Goal: Task Accomplishment & Management: Use online tool/utility

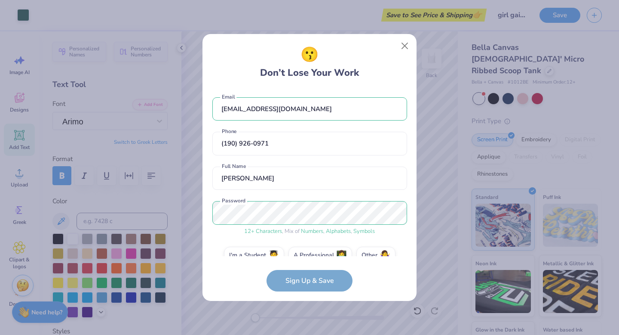
scroll to position [16, 0]
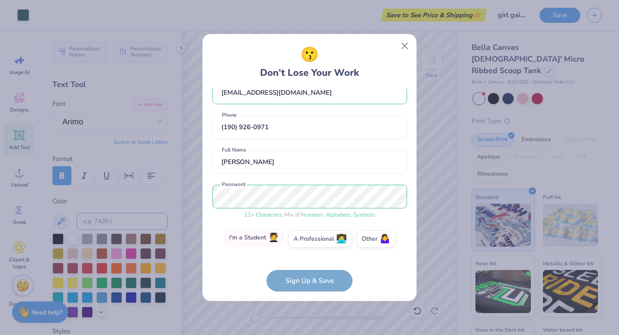
click at [261, 243] on label "I'm a Student 🧑‍🎓" at bounding box center [254, 237] width 60 height 17
click at [307, 255] on input "I'm a Student 🧑‍🎓" at bounding box center [310, 258] width 6 height 6
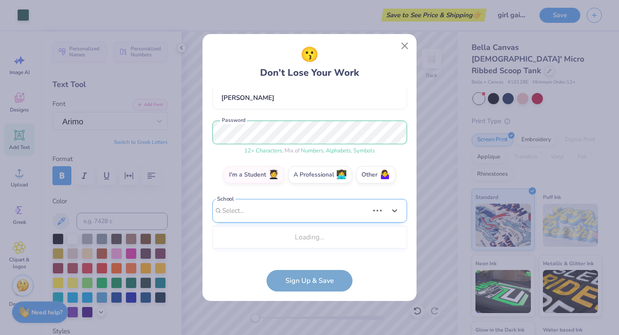
click at [267, 246] on div "Use Up and Down to choose options, press Enter to select the currently focused …" at bounding box center [309, 223] width 195 height 49
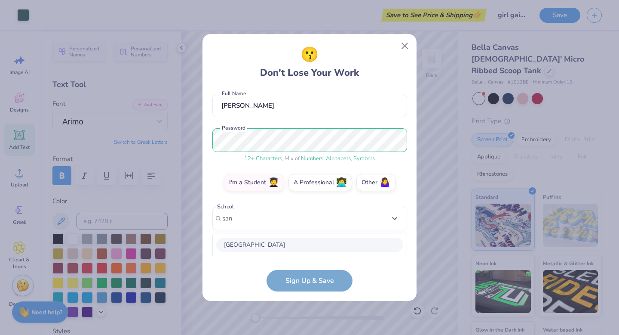
scroll to position [180, 0]
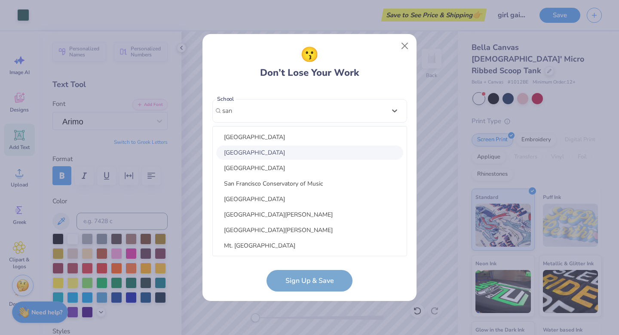
click at [263, 155] on div "[GEOGRAPHIC_DATA]" at bounding box center [309, 152] width 187 height 14
type input "san"
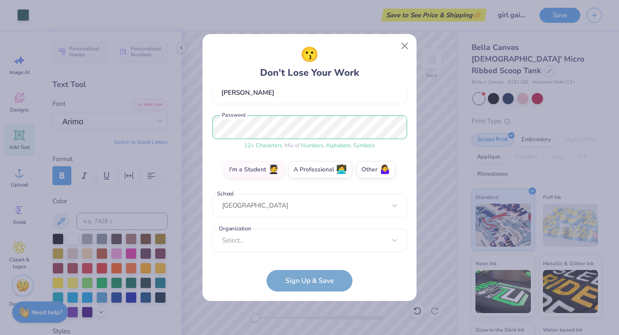
scroll to position [86, 0]
click at [304, 282] on form "[EMAIL_ADDRESS][DOMAIN_NAME] Email [PHONE_NUMBER] Phone [PERSON_NAME] Full Name…" at bounding box center [309, 190] width 195 height 203
click at [268, 240] on div "Select..." at bounding box center [309, 240] width 195 height 24
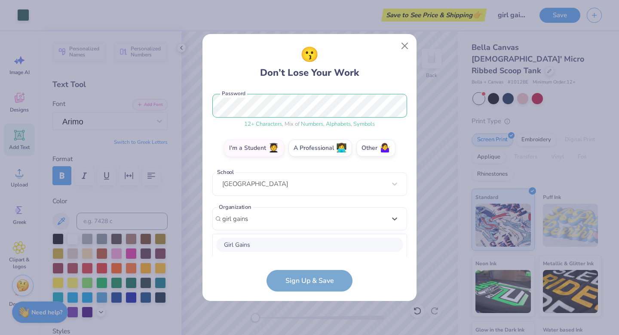
scroll to position [215, 0]
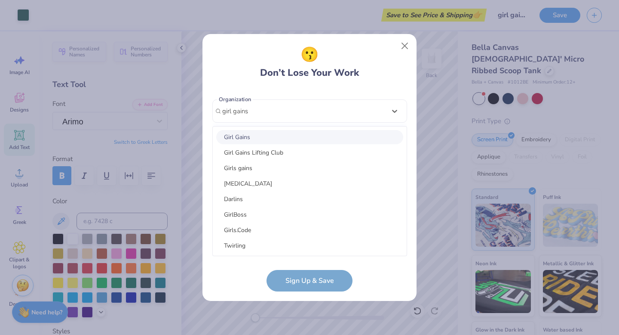
click at [246, 137] on div "Girl Gains" at bounding box center [309, 137] width 187 height 14
type input "girl gains"
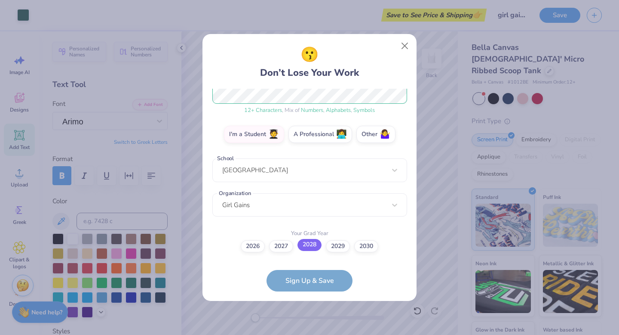
click at [313, 245] on label "2028" at bounding box center [310, 245] width 24 height 12
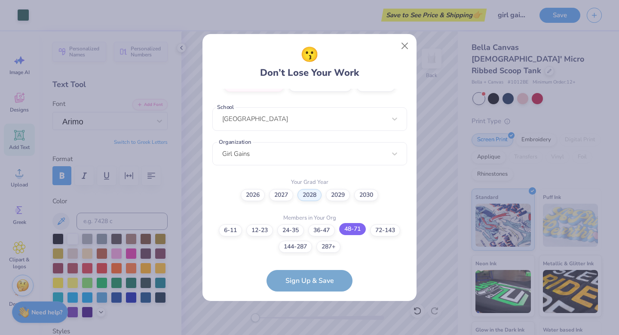
click at [352, 232] on label "48-71" at bounding box center [352, 229] width 27 height 12
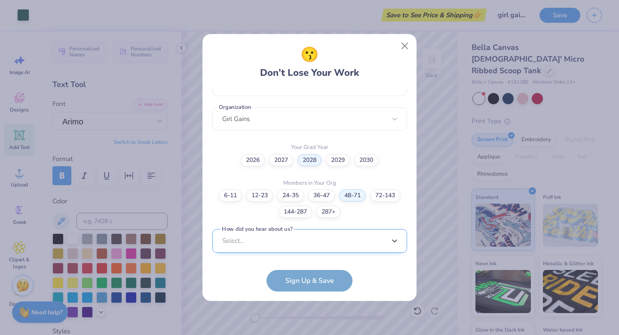
scroll to position [336, 0]
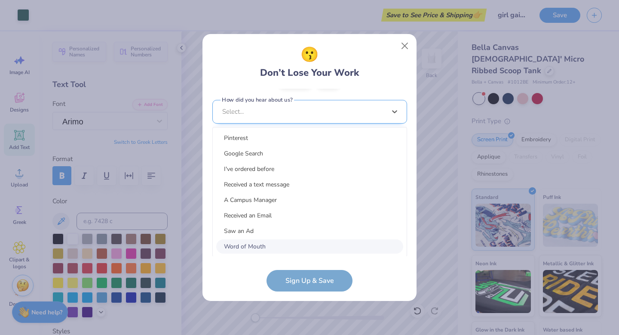
click at [310, 242] on div "option Word of Mouth focused, 8 of 15. 15 results available. Use Up and Down to…" at bounding box center [309, 178] width 195 height 157
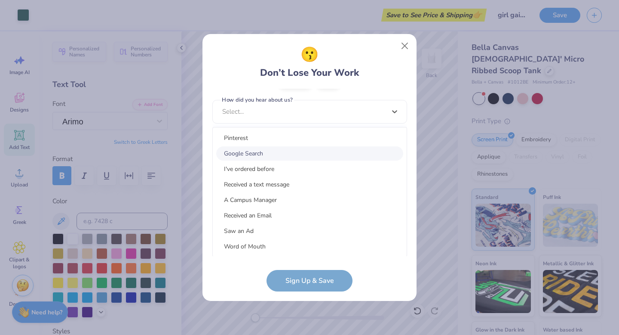
click at [258, 154] on div "Google Search" at bounding box center [309, 153] width 187 height 14
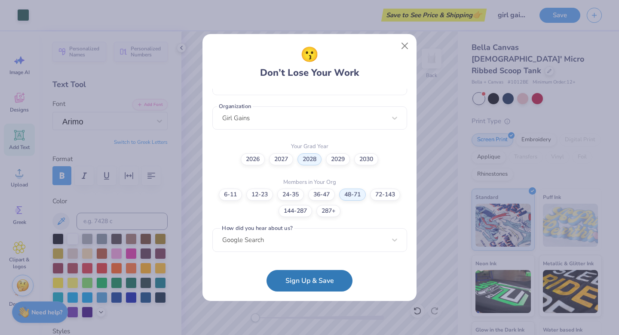
scroll to position [207, 0]
click at [301, 279] on button "Sign Up & Save" at bounding box center [310, 277] width 86 height 21
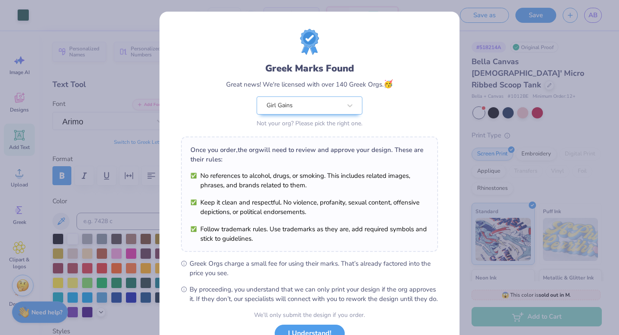
scroll to position [68, 0]
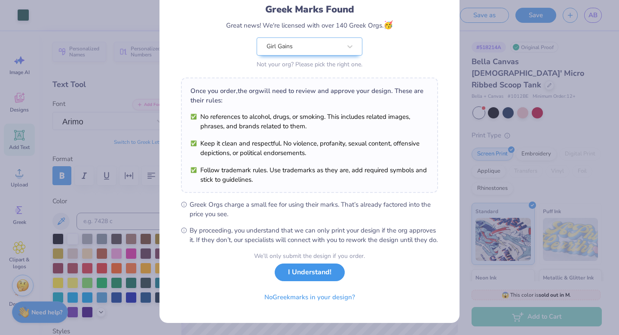
click at [303, 272] on button "I Understand!" at bounding box center [310, 272] width 70 height 18
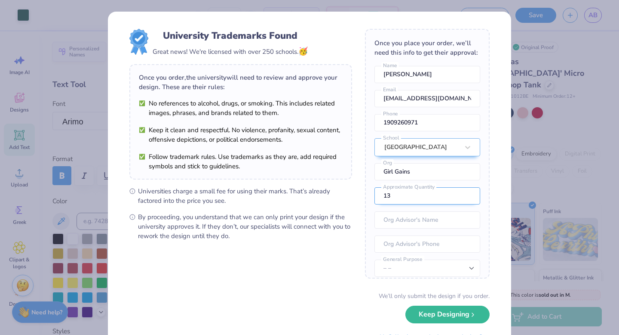
type input "13"
click at [468, 193] on input "13" at bounding box center [427, 195] width 106 height 17
click at [438, 193] on input "13" at bounding box center [427, 195] width 106 height 17
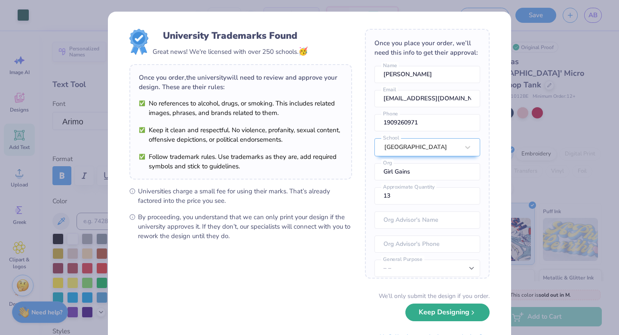
click at [437, 310] on button "Keep Designing" at bounding box center [447, 312] width 84 height 18
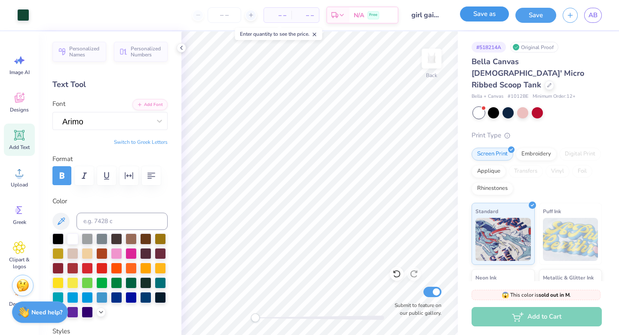
click at [481, 17] on button "Save as" at bounding box center [484, 13] width 49 height 15
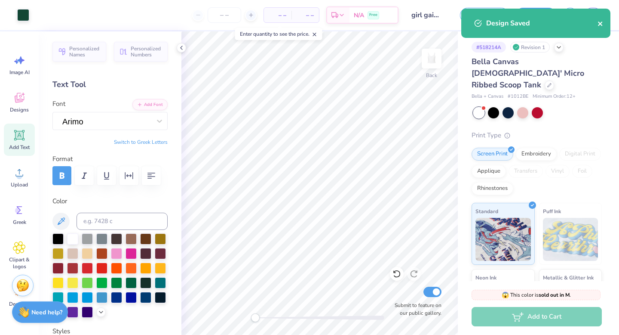
click at [600, 22] on icon "close" at bounding box center [601, 23] width 6 height 7
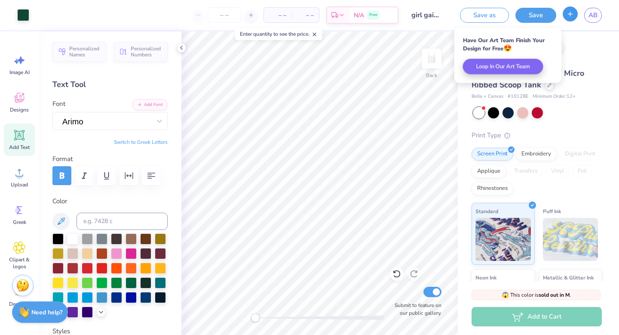
click at [575, 16] on button "button" at bounding box center [570, 13] width 15 height 15
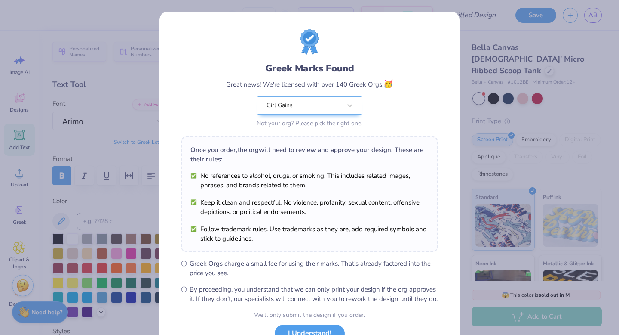
scroll to position [68, 0]
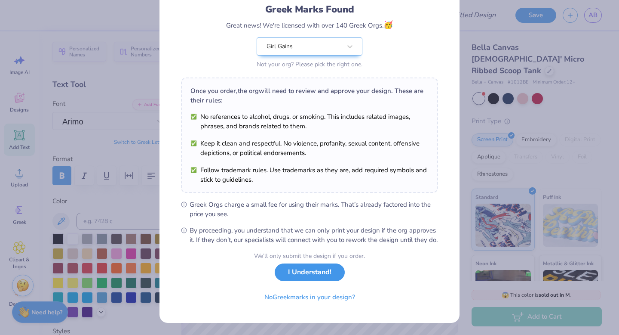
click at [308, 277] on button "I Understand!" at bounding box center [310, 272] width 70 height 18
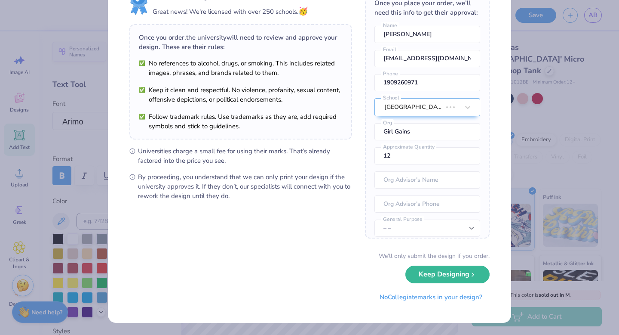
scroll to position [0, 0]
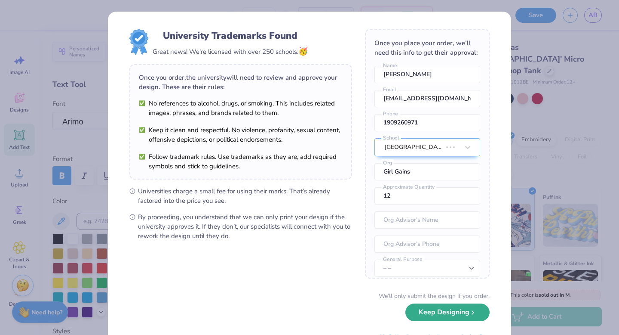
click at [452, 307] on button "Keep Designing" at bounding box center [447, 312] width 84 height 18
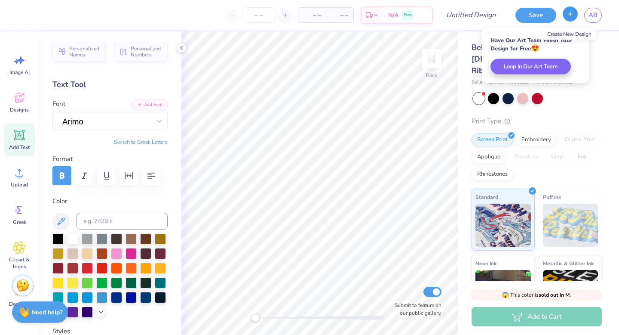
click at [572, 20] on button "button" at bounding box center [570, 13] width 15 height 15
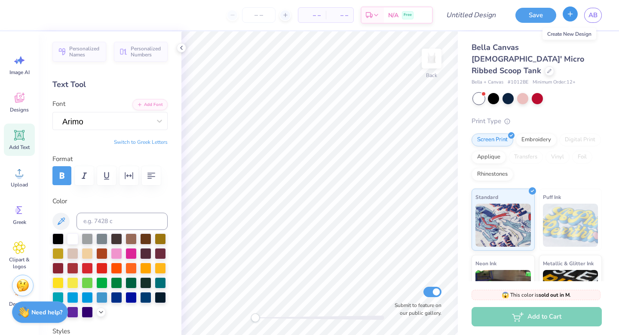
click at [572, 20] on button "button" at bounding box center [570, 13] width 15 height 15
click at [18, 103] on icon at bounding box center [19, 97] width 13 height 13
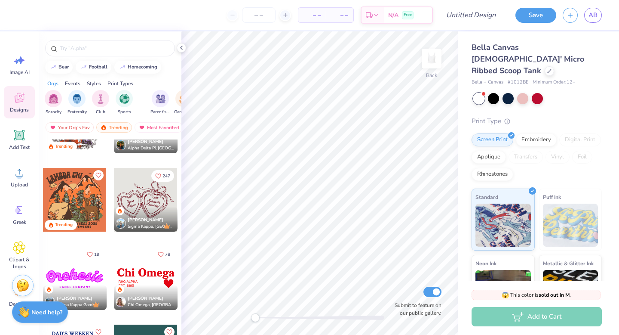
scroll to position [2244, 0]
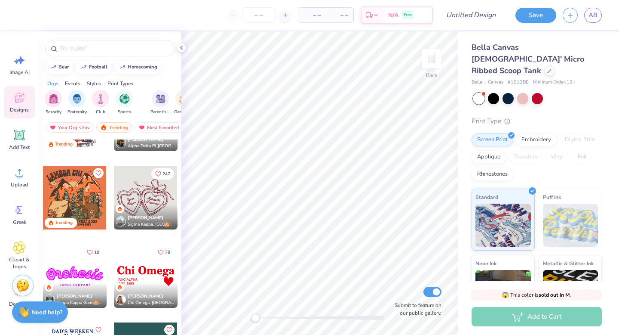
click at [145, 279] on div at bounding box center [146, 276] width 64 height 64
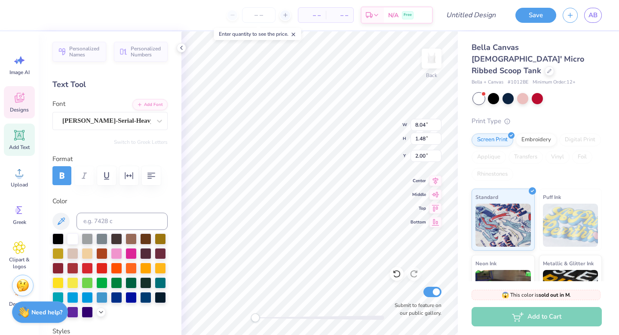
type textarea "C"
type textarea "Girl Gains"
type input "2.65"
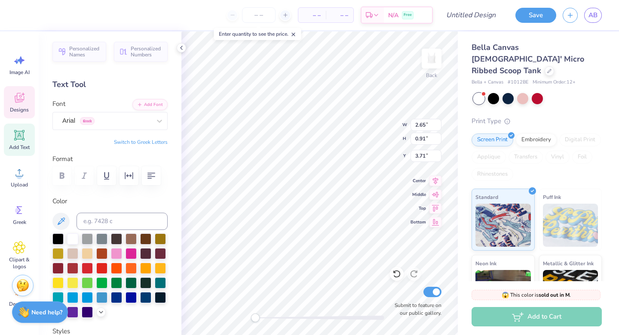
type input "0.91"
type input "3.71"
type textarea "EST. 2020"
click at [144, 281] on div at bounding box center [145, 281] width 11 height 11
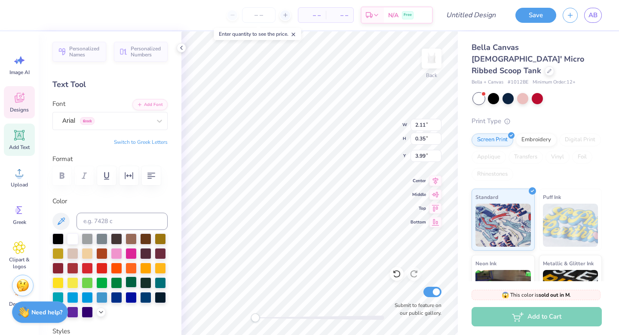
click at [134, 281] on div at bounding box center [131, 281] width 11 height 11
type input "7.24"
type input "1.20"
type input "2.14"
click at [130, 282] on div at bounding box center [131, 281] width 11 height 11
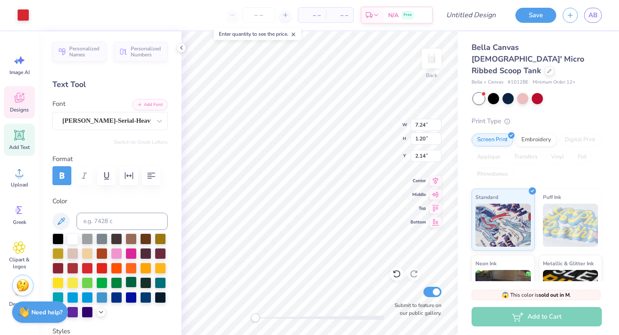
type input "1.37"
type input "1.25"
type input "3.54"
click at [114, 250] on div at bounding box center [116, 252] width 11 height 11
click at [131, 281] on div at bounding box center [131, 281] width 11 height 11
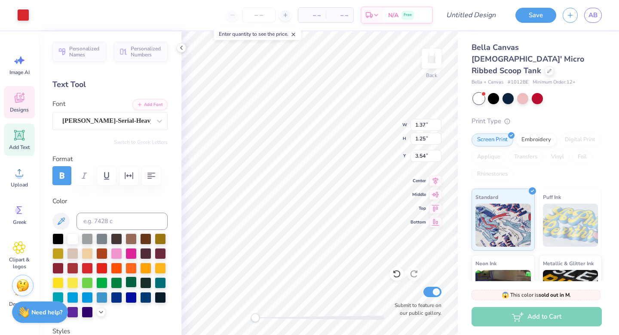
click at [133, 279] on div at bounding box center [131, 281] width 11 height 11
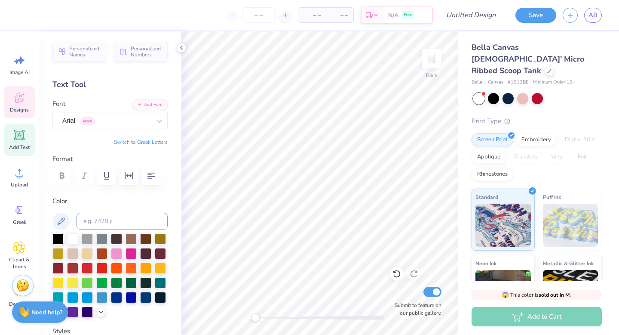
click at [18, 102] on icon at bounding box center [19, 98] width 9 height 10
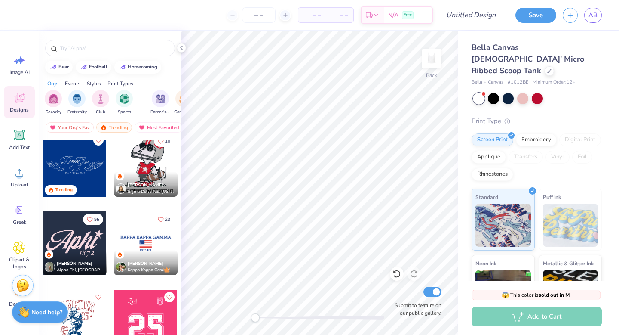
scroll to position [3689, 0]
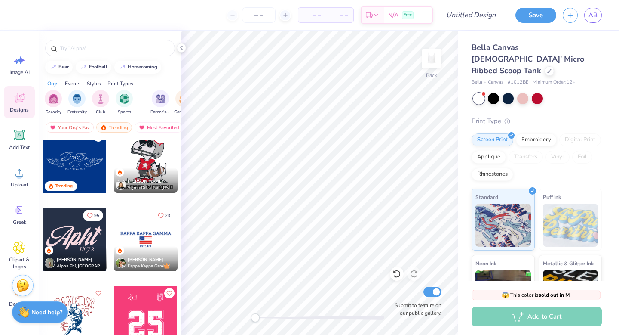
click at [86, 169] on div at bounding box center [75, 161] width 64 height 64
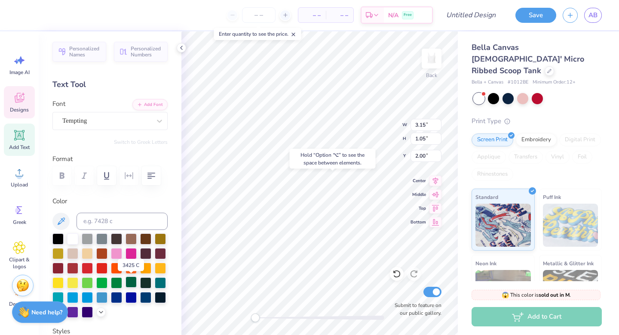
click at [134, 281] on div at bounding box center [131, 281] width 11 height 11
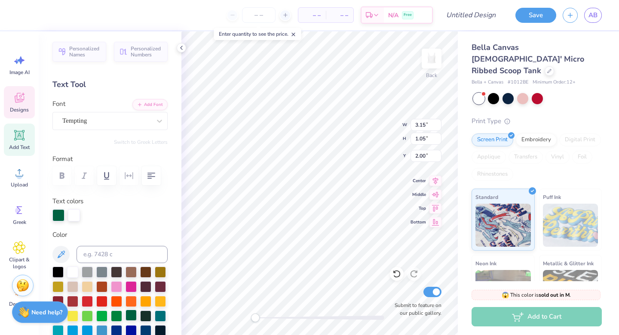
click at [129, 315] on div at bounding box center [131, 314] width 11 height 11
click at [132, 315] on div at bounding box center [131, 314] width 11 height 11
type input "1.27"
type input "2.59"
click at [131, 315] on div at bounding box center [131, 314] width 11 height 11
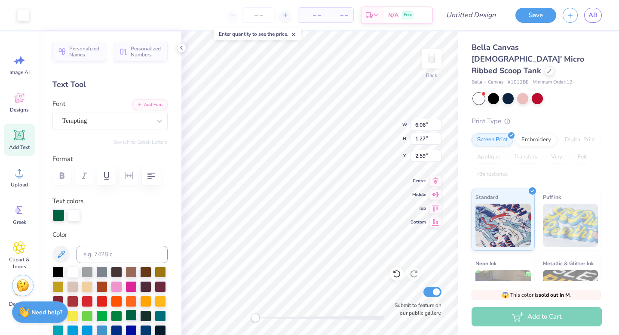
click at [128, 317] on div at bounding box center [131, 314] width 11 height 11
click at [76, 214] on div at bounding box center [74, 214] width 12 height 12
click at [134, 313] on div at bounding box center [131, 314] width 11 height 11
type input "3.01"
type input "3.15"
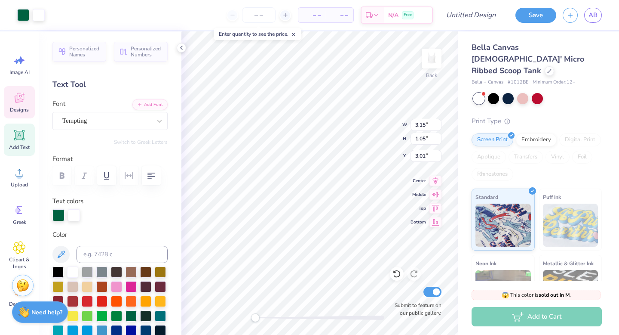
type input "1.05"
type input "4.97"
type textarea "D"
type textarea "Girl Gains"
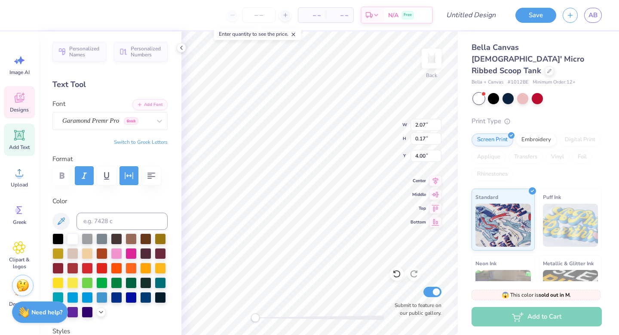
type textarea "B"
type textarea "Est. 2020"
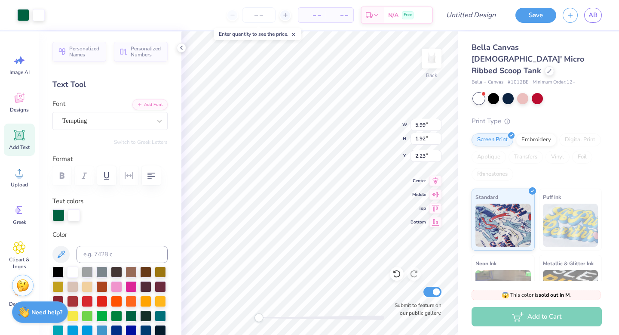
type input "5.99"
type input "1.92"
type input "2.23"
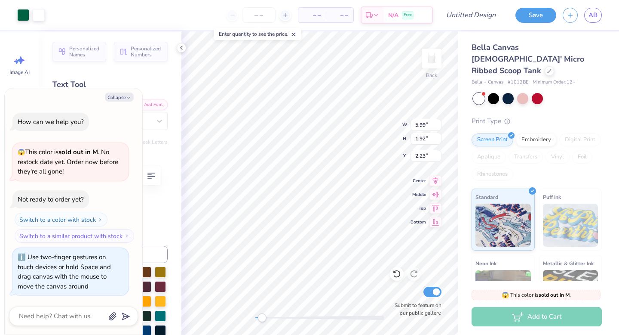
click at [262, 319] on div "Accessibility label" at bounding box center [262, 317] width 9 height 9
type textarea "x"
type input "7.02"
type input "2.25"
type input "1.90"
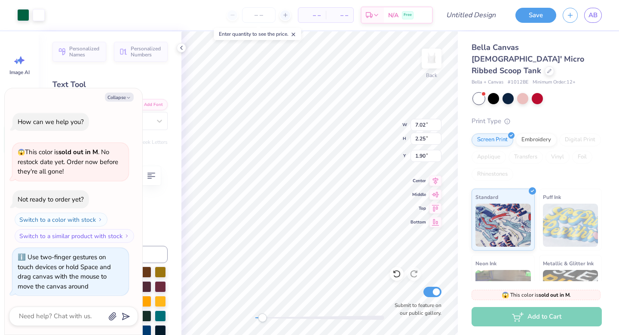
type textarea "x"
type input "2.00"
click at [476, 15] on input "Design Title" at bounding box center [481, 14] width 42 height 17
type textarea "x"
type input "w"
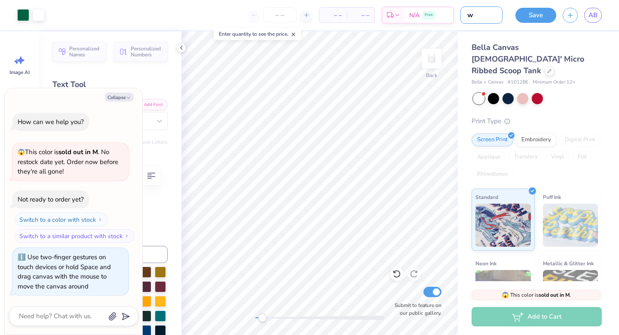
type textarea "x"
type input "wh"
type textarea "x"
type input "whi"
type textarea "x"
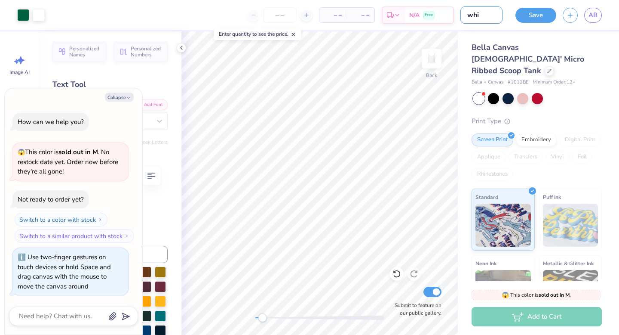
type input "whit"
type textarea "x"
type input "white"
type textarea "x"
type input "white"
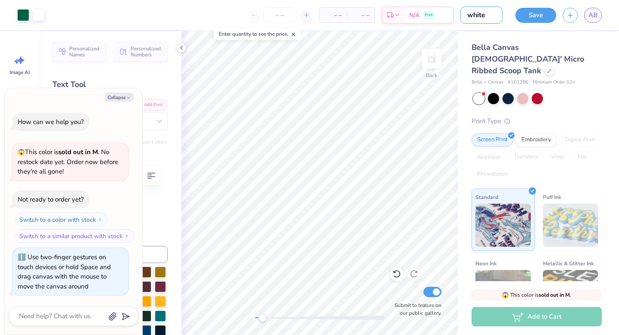
type textarea "x"
type input "white t"
type textarea "x"
type input "[PERSON_NAME]"
type textarea "x"
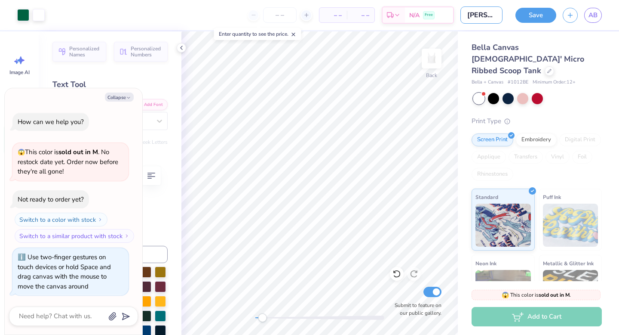
type input "white tan"
type textarea "x"
type input "white tank"
type textarea "x"
type input "white tankj"
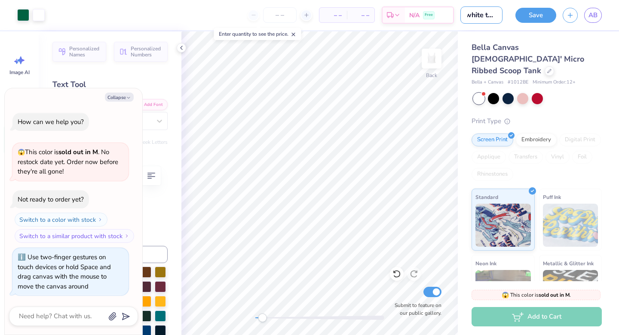
scroll to position [0, 7]
type textarea "x"
type input "white tankj"
type textarea "x"
type input "white tankj 2"
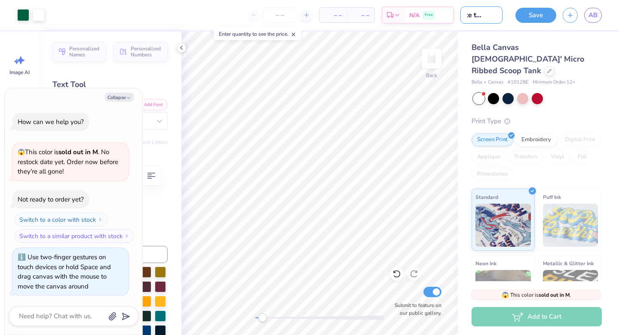
type textarea "x"
type input "white tankj"
type textarea "x"
type input "white tankj"
type textarea "x"
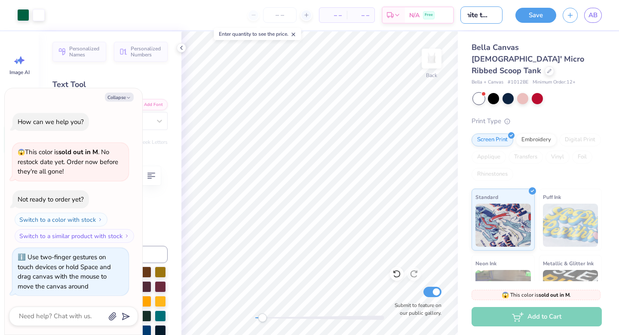
type input "white tank"
type textarea "x"
type input "white tank"
type textarea "x"
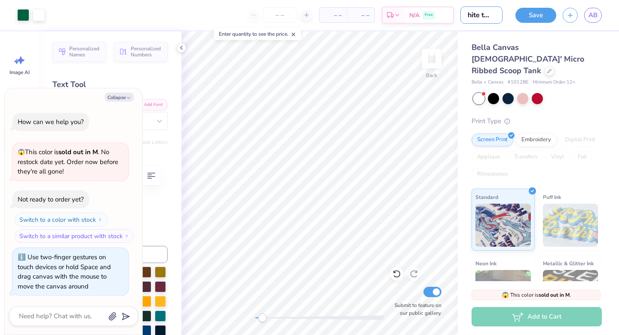
type input "white tank a"
type textarea "x"
type input "white tank an"
type textarea "x"
type input "white tank ang"
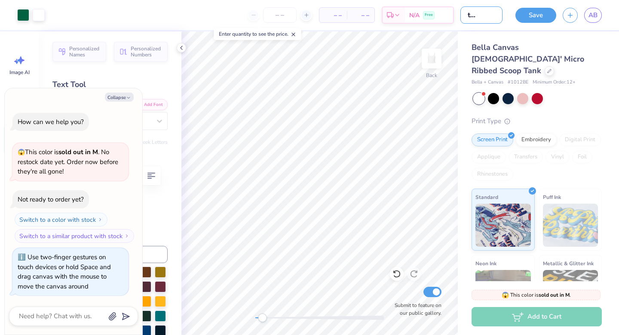
type textarea "x"
type input "white tank ange"
type textarea "x"
type input "white tank angel"
type textarea "x"
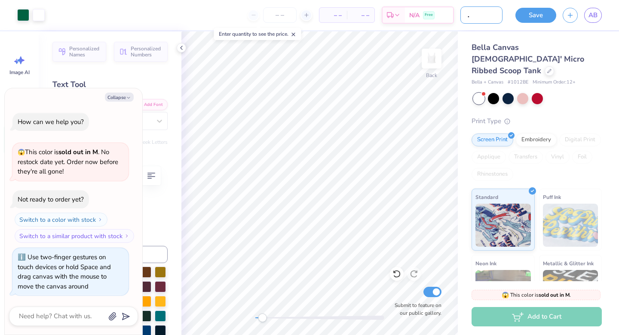
type input "white tank angel"
type textarea "x"
type input "white tank angel 2"
type textarea "x"
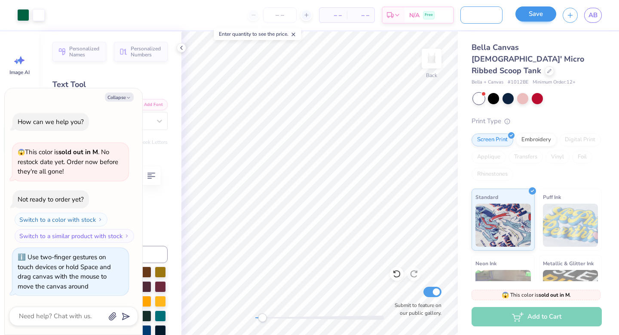
type input "white tank angel 2"
click at [538, 19] on button "Save" at bounding box center [536, 13] width 41 height 15
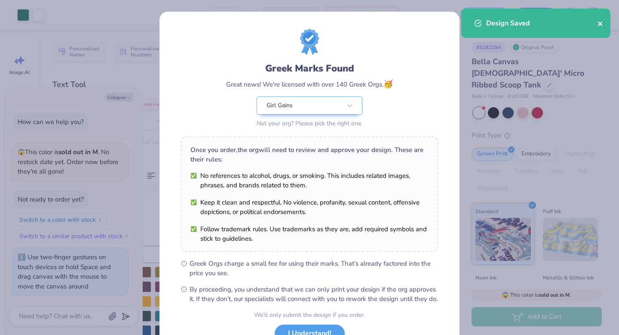
click at [600, 24] on icon "close" at bounding box center [600, 23] width 4 height 4
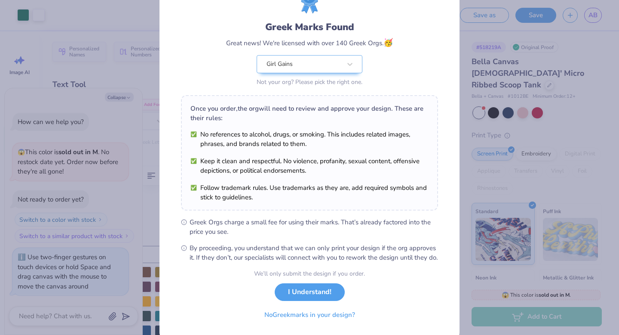
scroll to position [68, 0]
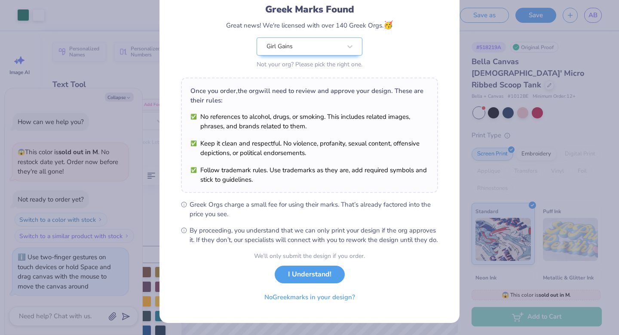
click at [317, 280] on button "I Understand!" at bounding box center [310, 274] width 70 height 18
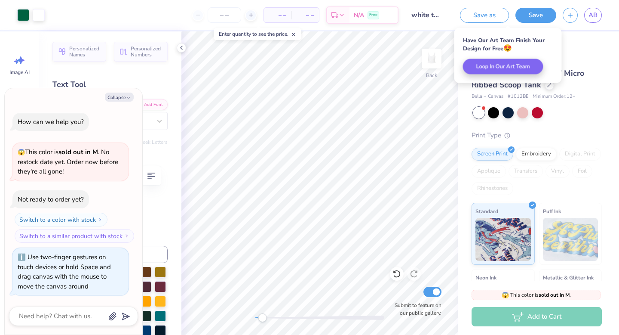
scroll to position [0, 0]
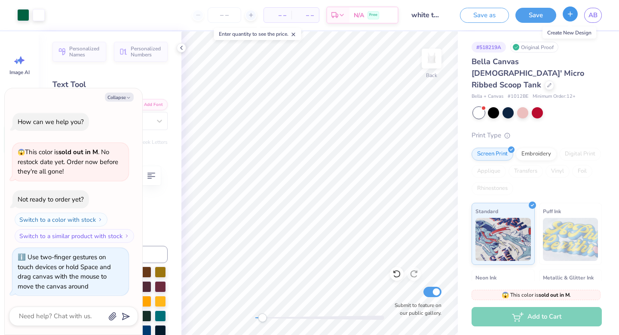
click at [572, 18] on button "button" at bounding box center [570, 13] width 15 height 15
type textarea "x"
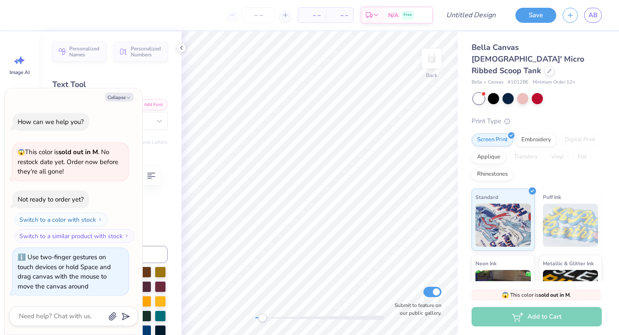
click at [125, 75] on div "Personalized Names Personalized Numbers Text Tool Add Font Font Tempting Switch…" at bounding box center [110, 182] width 143 height 303
click at [126, 91] on div "Collapse How can we help you? 😱 This color is sold out in M . No restock date y…" at bounding box center [74, 211] width 138 height 246
click at [126, 98] on icon "button" at bounding box center [128, 97] width 5 height 5
type textarea "x"
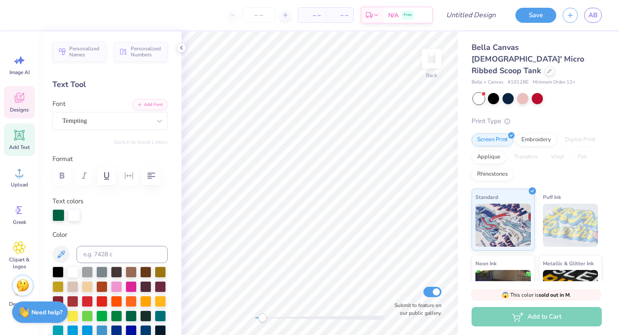
click at [22, 107] on span "Designs" at bounding box center [19, 109] width 19 height 7
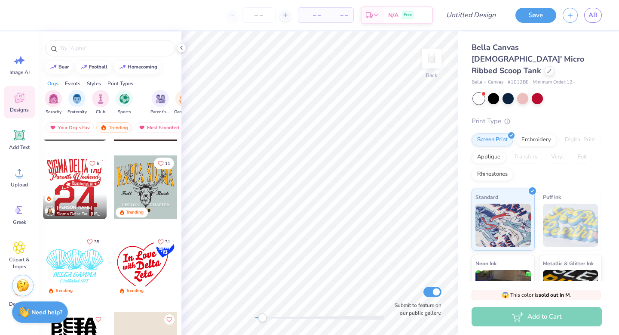
scroll to position [4212, 0]
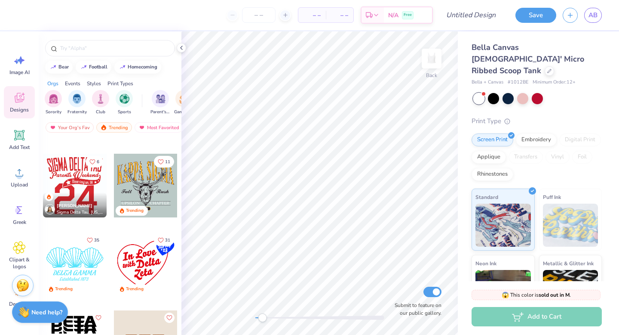
click at [139, 263] on div at bounding box center [146, 264] width 64 height 64
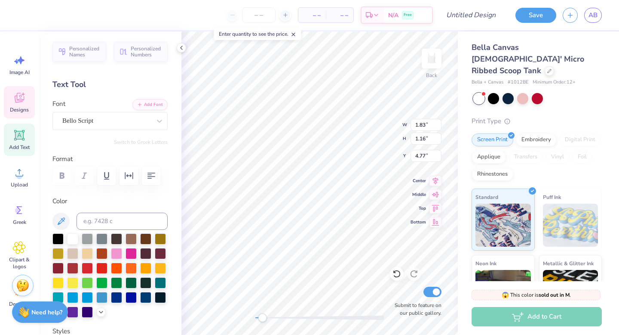
type textarea "Gains"
type input "2.40"
type input "1.07"
type input "3.70"
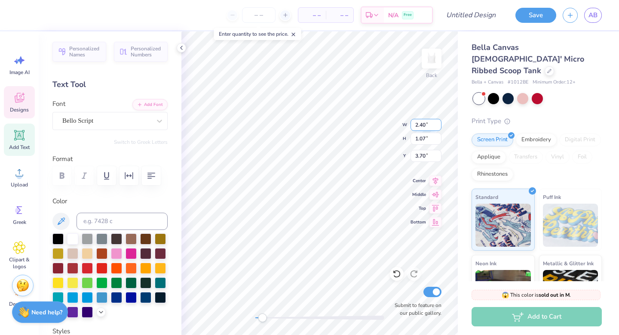
type textarea "Girl"
type input "0.46"
type input "0.43"
type input "2.79"
type input "1.32"
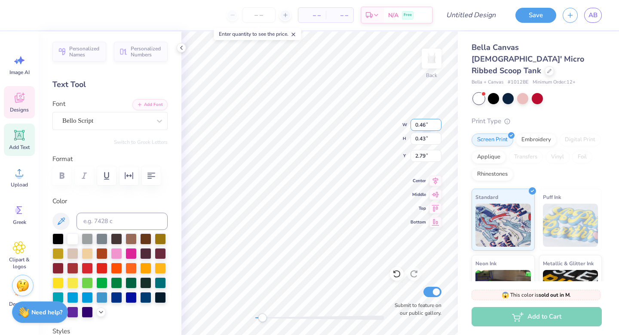
type input "0.48"
type input "2.37"
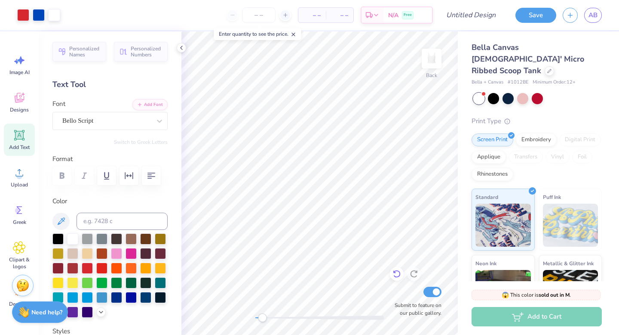
click at [392, 272] on div at bounding box center [397, 274] width 14 height 14
type textarea "Est"
type input "0.46"
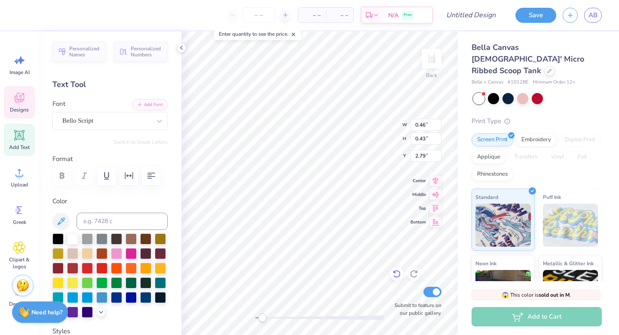
type input "0.43"
type input "2.79"
type textarea "20"
type input "4.97"
type input "4.63"
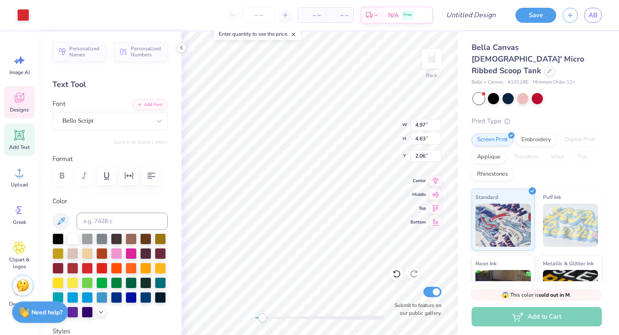
type input "2.06"
type input "1.75"
type input "1.52"
type input "2.00"
click at [26, 17] on div at bounding box center [23, 14] width 12 height 12
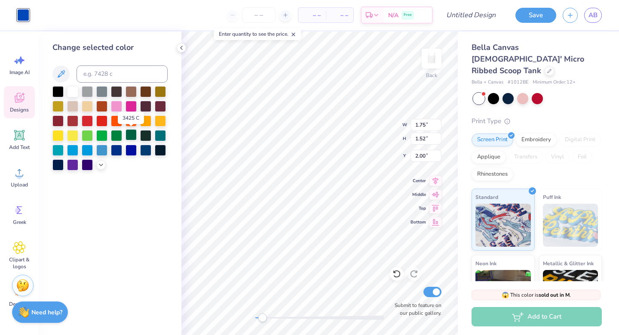
click at [131, 138] on div at bounding box center [131, 134] width 11 height 11
click at [120, 109] on div at bounding box center [116, 105] width 11 height 11
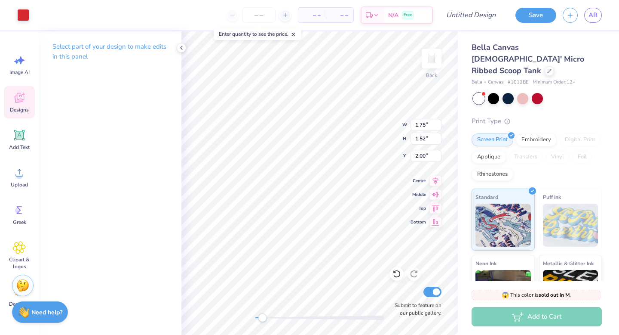
type input "4.97"
type input "4.63"
click at [25, 14] on div at bounding box center [23, 14] width 12 height 12
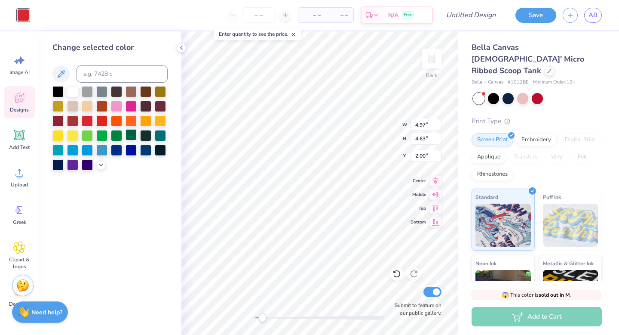
click at [133, 135] on div at bounding box center [131, 134] width 11 height 11
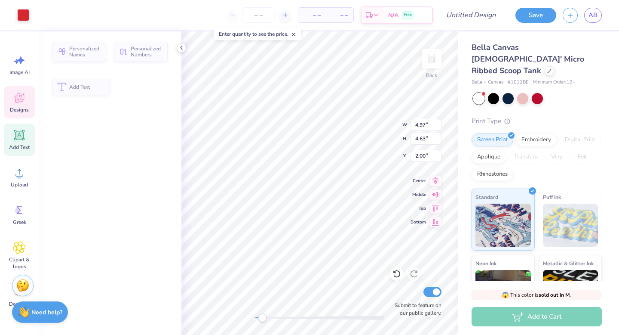
type input "3.29"
type input "1.19"
type input "2.87"
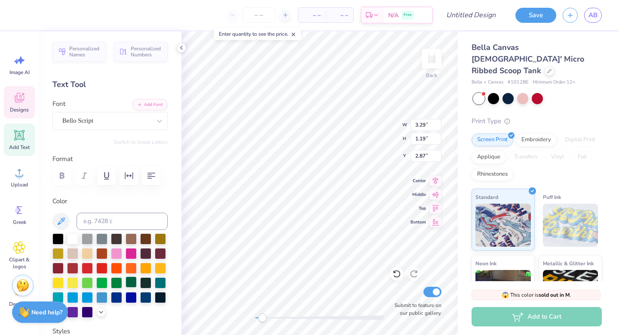
click at [132, 278] on div at bounding box center [131, 281] width 11 height 11
type input "1.63"
type input "1.26"
type input "3.63"
click at [133, 279] on div at bounding box center [131, 281] width 11 height 11
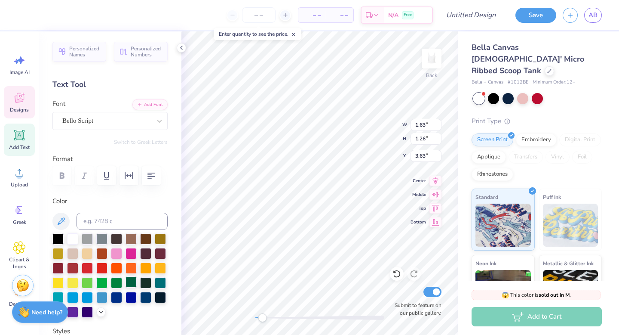
type input "1.28"
type input "0.76"
type input "3.99"
click at [129, 284] on div at bounding box center [131, 281] width 11 height 11
type input "2.19"
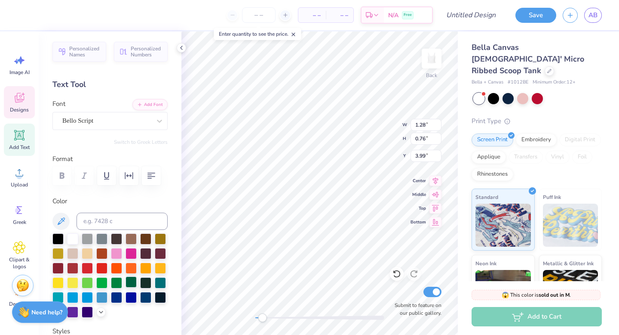
type input "1.19"
type input "4.70"
click at [132, 282] on div at bounding box center [131, 281] width 11 height 11
type input "1.63"
type input "1.26"
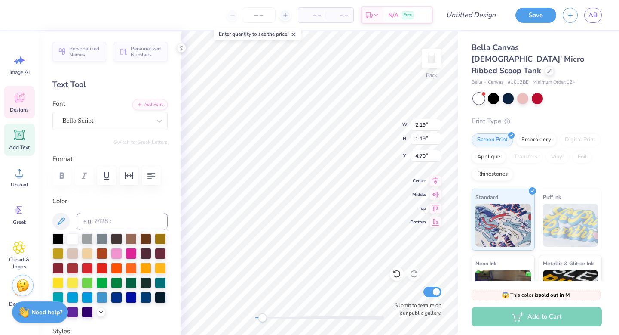
type input "3.63"
type input "1.28"
type input "0.74"
type input "4.02"
type input "1.63"
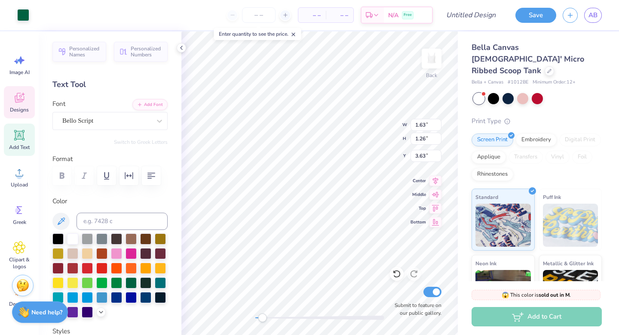
type input "1.26"
type input "3.63"
click at [397, 272] on icon at bounding box center [397, 273] width 9 height 9
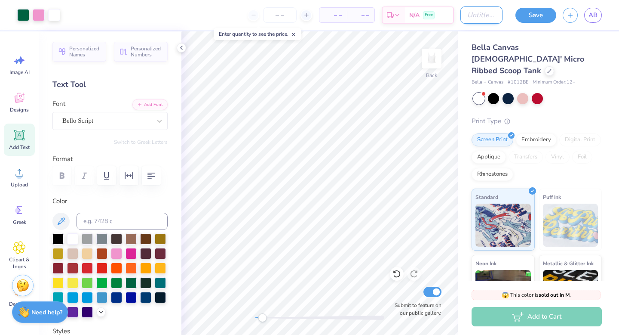
click at [493, 15] on input "Design Title" at bounding box center [481, 14] width 42 height 17
type input "white tank double heart 3"
click at [540, 12] on button "Save" at bounding box center [536, 15] width 41 height 15
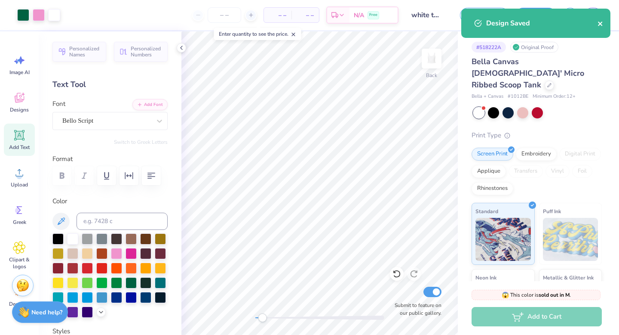
click at [598, 21] on icon "close" at bounding box center [601, 23] width 6 height 7
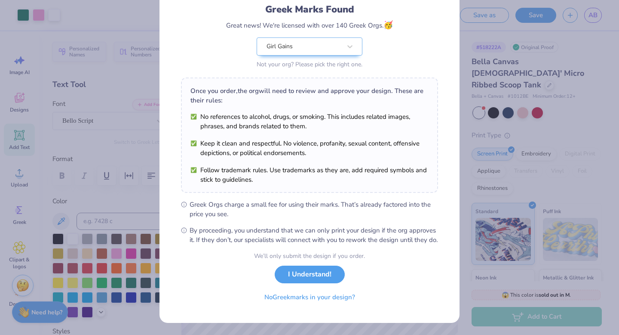
scroll to position [68, 0]
click at [318, 276] on button "I Understand!" at bounding box center [310, 272] width 70 height 18
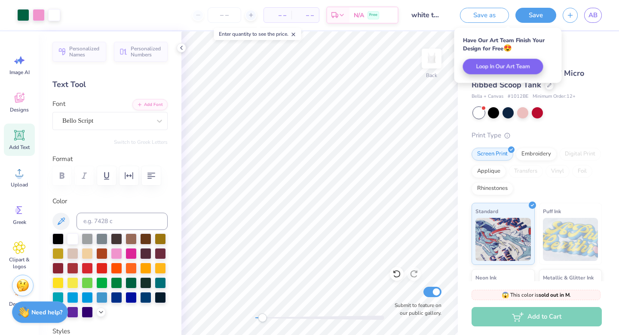
scroll to position [0, 0]
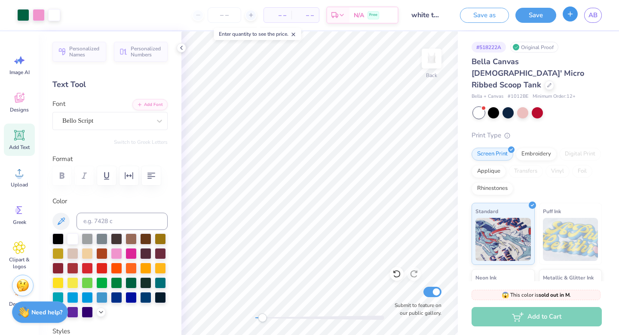
click at [571, 16] on icon "button" at bounding box center [570, 13] width 7 height 7
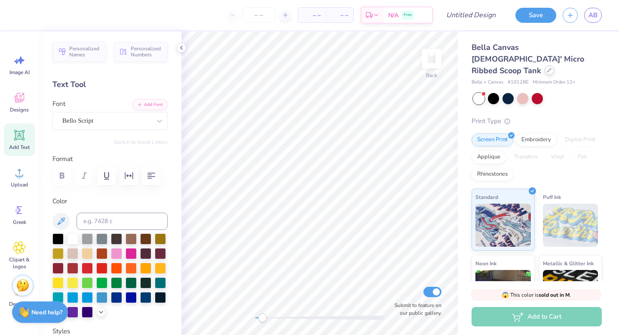
click at [525, 61] on div "Bella Canvas [DEMOGRAPHIC_DATA]' Micro Ribbed Scoop Tank" at bounding box center [537, 59] width 130 height 35
click at [545, 65] on div at bounding box center [549, 69] width 9 height 9
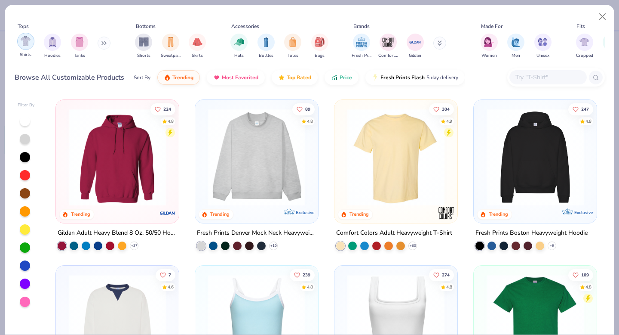
click at [31, 48] on div "Shirts" at bounding box center [25, 45] width 17 height 25
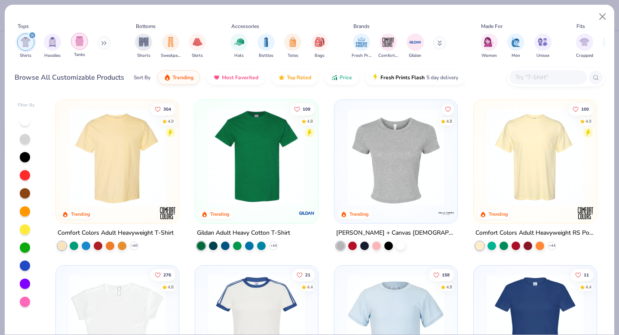
click at [82, 42] on img "filter for Tanks" at bounding box center [79, 41] width 9 height 10
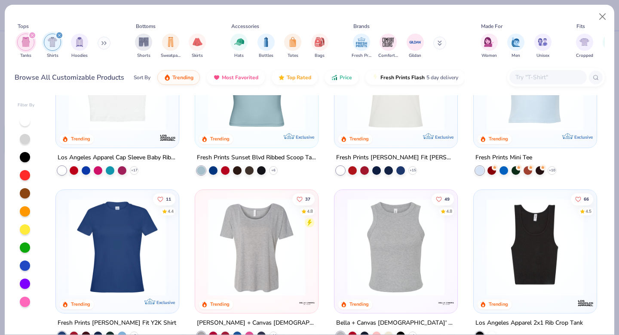
scroll to position [407, 0]
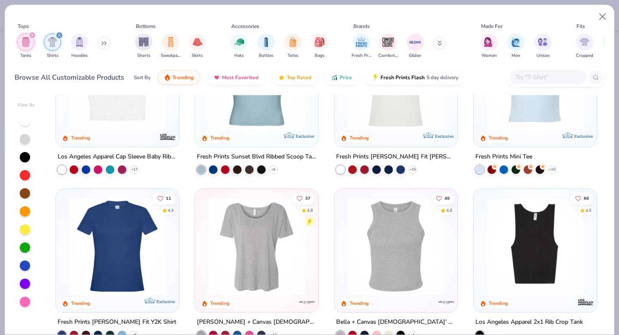
click at [59, 37] on div "filter for Shirts" at bounding box center [59, 35] width 8 height 8
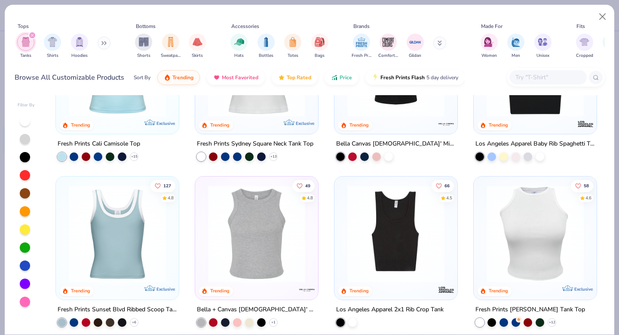
scroll to position [140, 0]
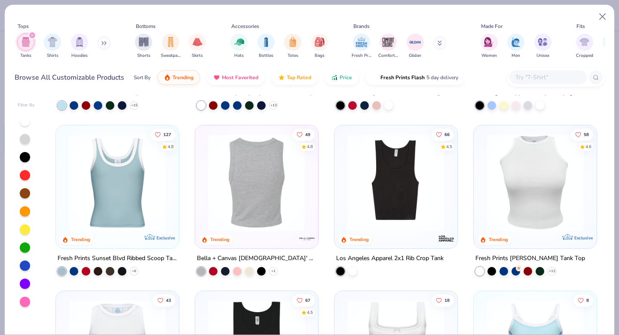
click at [261, 184] on img at bounding box center [257, 182] width 106 height 97
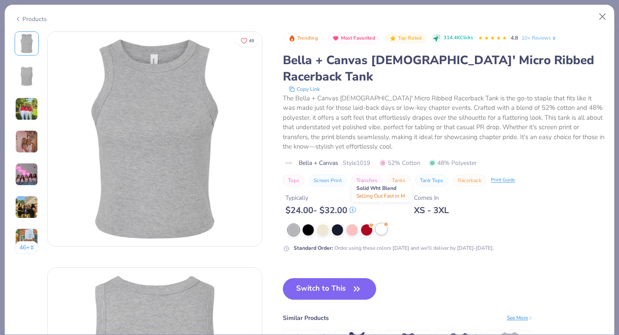
click at [380, 223] on div at bounding box center [381, 228] width 11 height 11
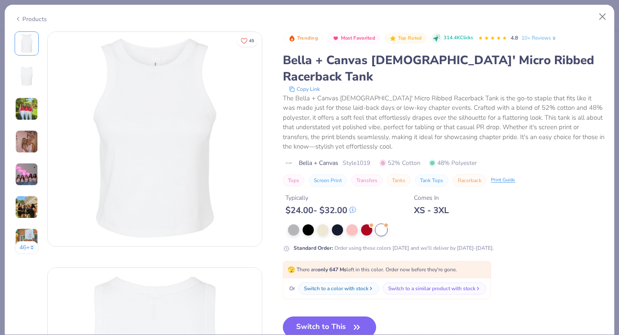
click at [25, 143] on img at bounding box center [26, 141] width 23 height 23
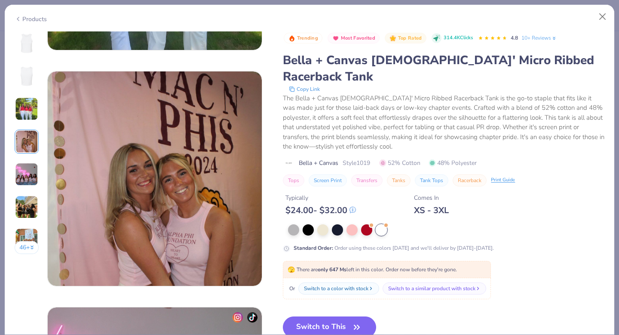
scroll to position [707, 0]
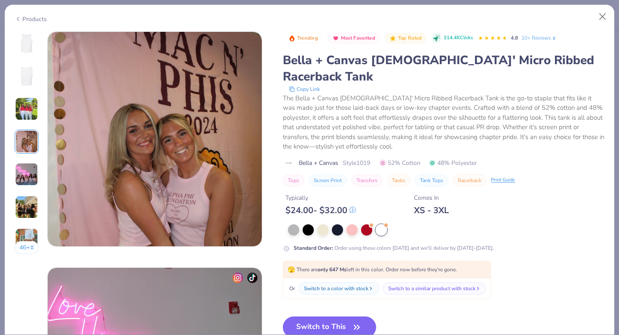
click at [28, 180] on img at bounding box center [26, 174] width 23 height 23
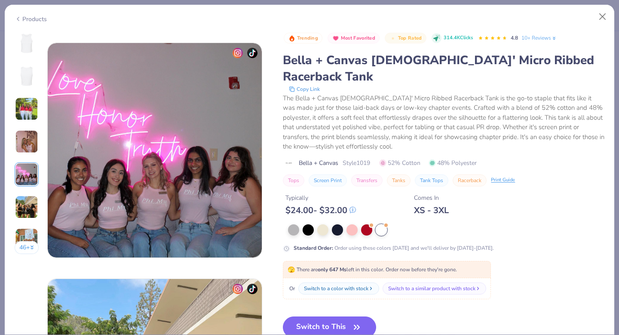
scroll to position [942, 0]
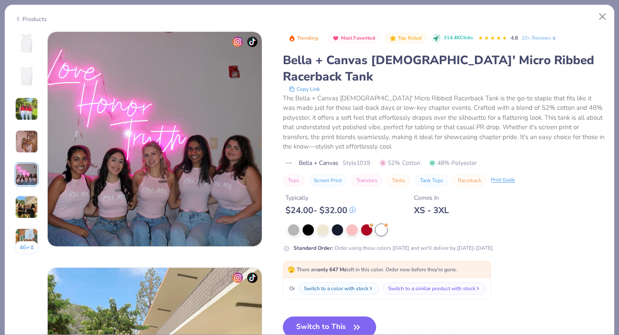
click at [21, 205] on img at bounding box center [26, 206] width 23 height 23
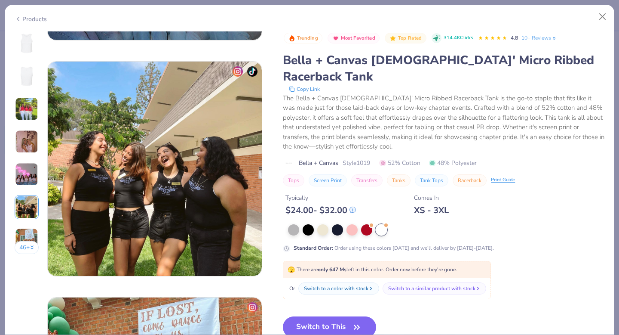
scroll to position [1178, 0]
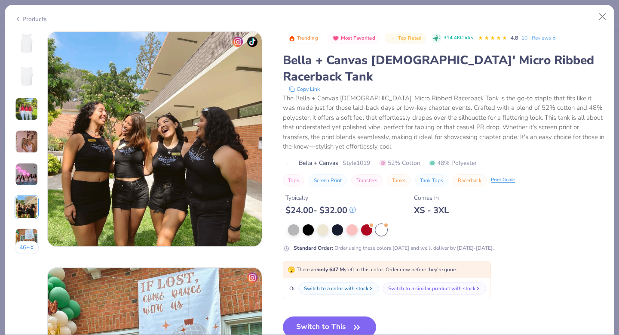
click at [28, 108] on img at bounding box center [26, 108] width 23 height 23
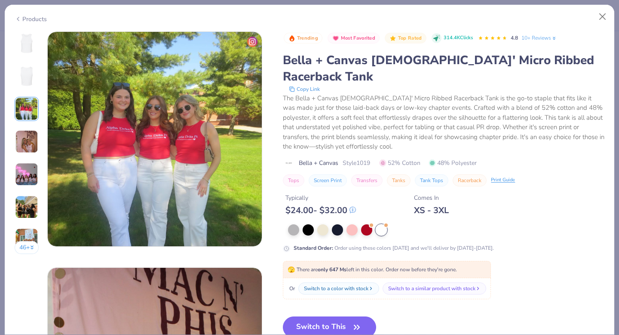
click at [32, 141] on img at bounding box center [26, 141] width 23 height 23
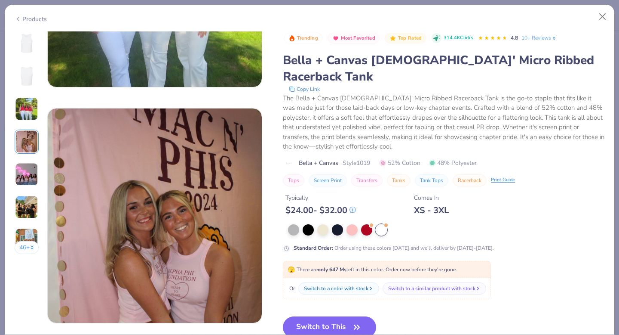
scroll to position [707, 0]
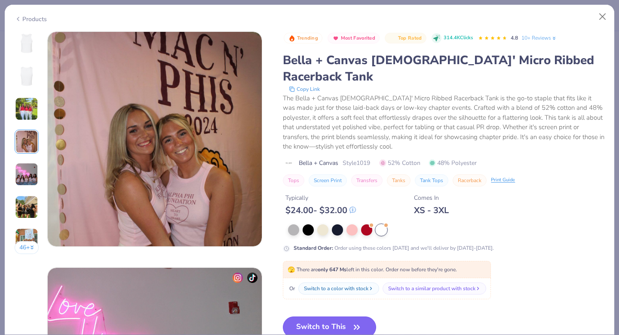
click at [340, 316] on button "Switch to This" at bounding box center [329, 326] width 93 height 21
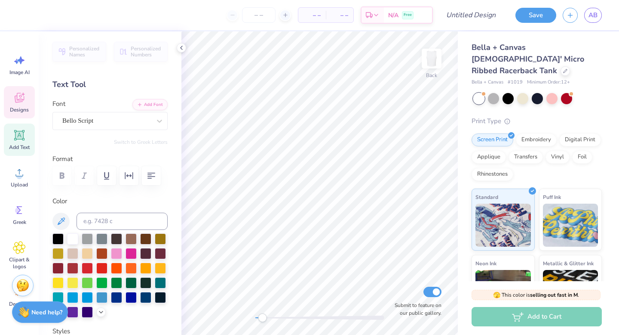
click at [22, 101] on icon at bounding box center [19, 98] width 9 height 10
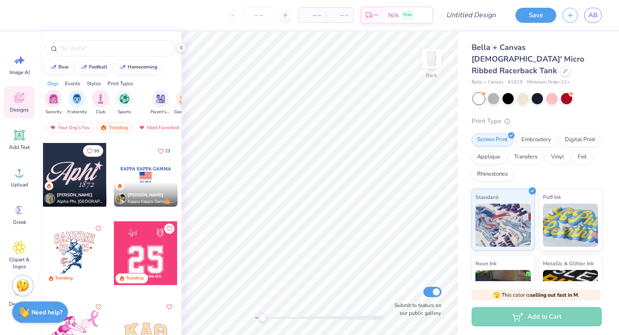
scroll to position [3754, 0]
click at [81, 184] on div "[PERSON_NAME] Alpha Phi, [GEOGRAPHIC_DATA][US_STATE], [PERSON_NAME]" at bounding box center [75, 193] width 64 height 25
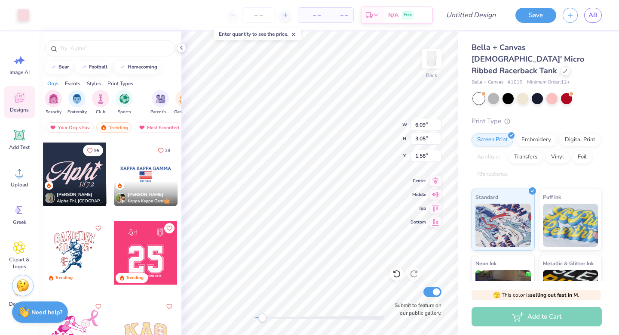
type input "6.09"
type input "3.05"
type input "1.58"
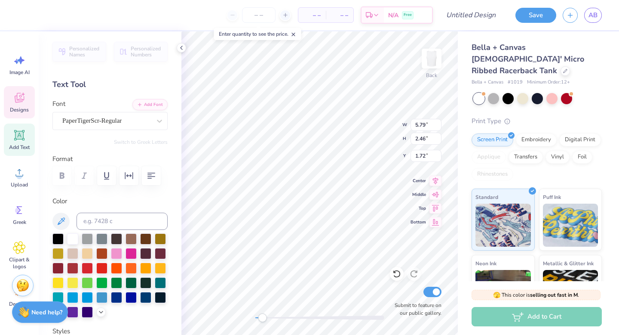
scroll to position [0, 0]
type textarea "Girl Gains"
type input "1.66"
type input "0.86"
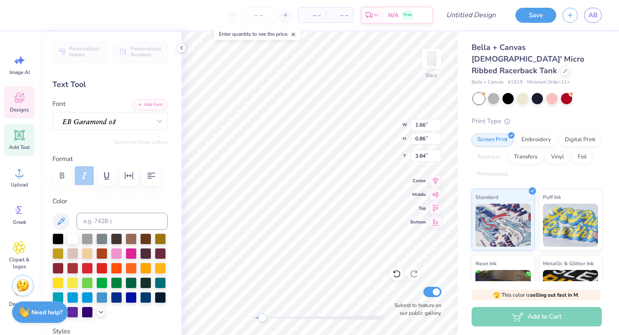
type input "3.84"
type textarea "2020"
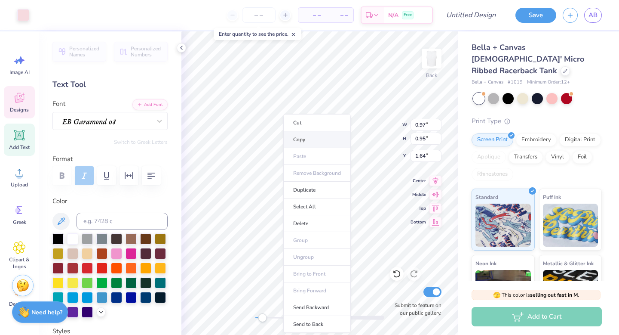
click at [298, 138] on li "Copy" at bounding box center [317, 139] width 68 height 17
type input "8.97"
type input "2.33"
type input "2.31"
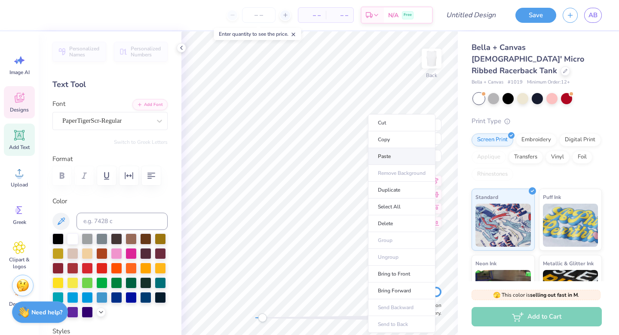
click at [388, 153] on li "Paste" at bounding box center [402, 156] width 68 height 17
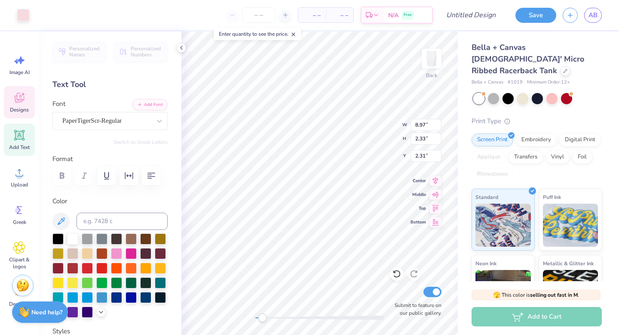
type input "0.97"
type input "0.95"
type input "1.88"
click at [132, 284] on div at bounding box center [131, 281] width 11 height 11
type input "0.97"
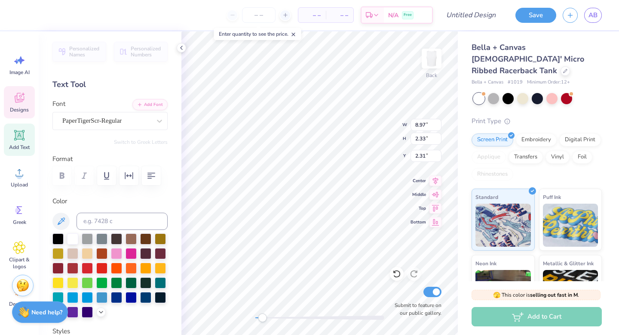
type input "0.95"
type input "2.18"
click at [135, 281] on div at bounding box center [131, 281] width 11 height 11
click at [128, 282] on div at bounding box center [131, 281] width 11 height 11
click at [21, 8] on div at bounding box center [23, 14] width 12 height 12
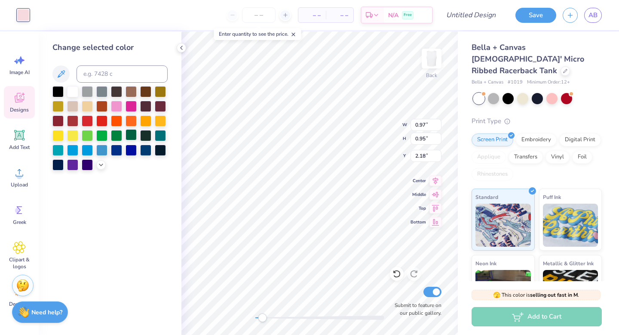
click at [133, 134] on div at bounding box center [131, 134] width 11 height 11
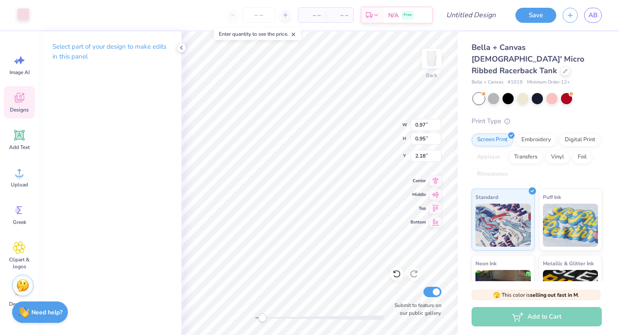
click at [22, 12] on div at bounding box center [23, 14] width 12 height 12
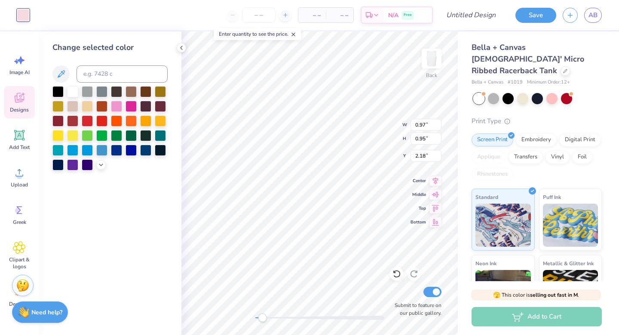
drag, startPoint x: 133, startPoint y: 136, endPoint x: 180, endPoint y: 160, distance: 52.9
click at [133, 136] on div at bounding box center [131, 135] width 11 height 11
type input "1.78"
type input "0.50"
type input "4.14"
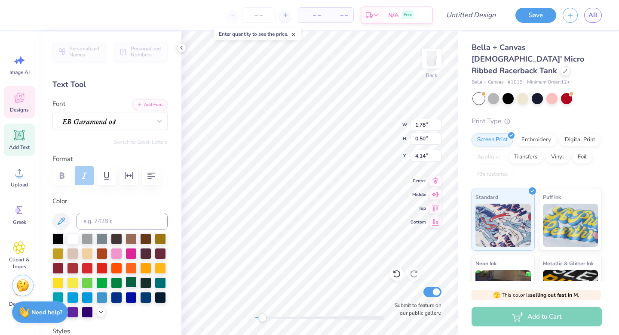
click at [131, 281] on div at bounding box center [131, 281] width 11 height 11
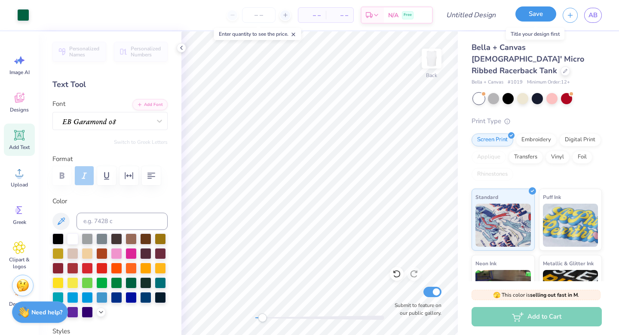
click at [534, 16] on button "Save" at bounding box center [536, 13] width 41 height 15
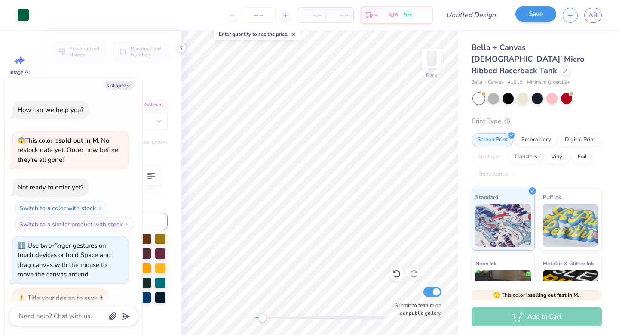
scroll to position [12, 0]
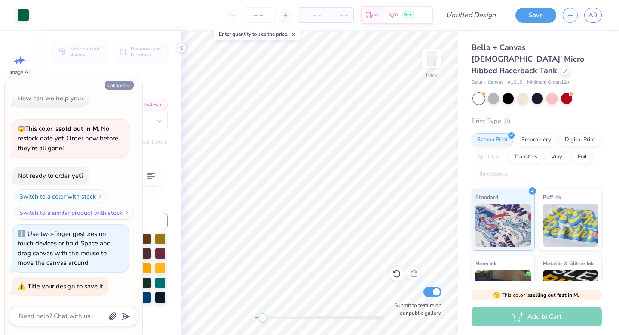
click at [113, 83] on button "Collapse" at bounding box center [119, 84] width 29 height 9
type textarea "x"
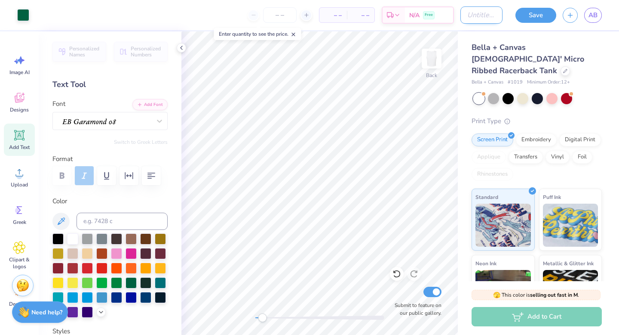
click at [488, 11] on input "Design Title" at bounding box center [481, 14] width 42 height 17
type input "w"
type input "racerback 1"
click at [541, 15] on button "Save" at bounding box center [536, 13] width 41 height 15
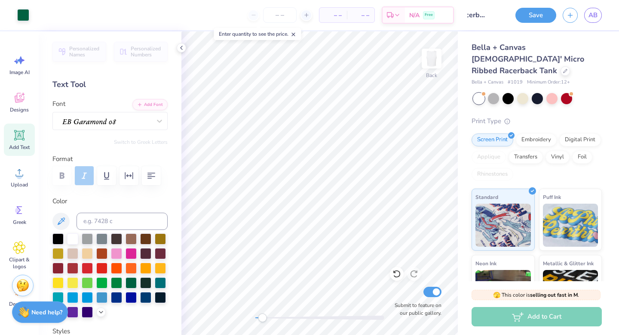
scroll to position [0, 0]
